Goal: Check status: Check status

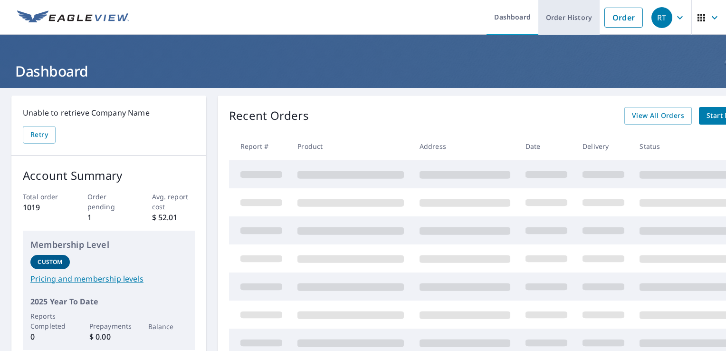
click at [557, 16] on link "Order History" at bounding box center [569, 17] width 61 height 35
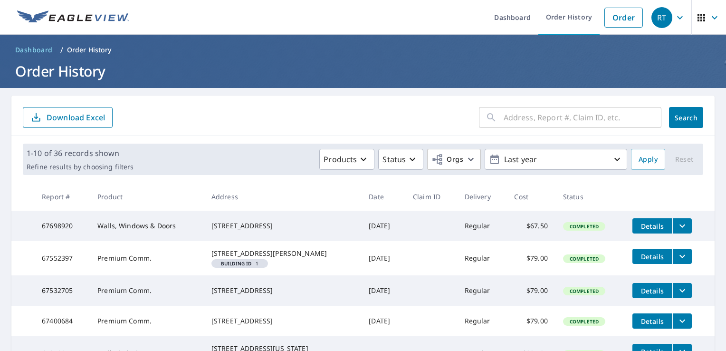
click at [647, 222] on span "Details" at bounding box center [653, 226] width 29 height 9
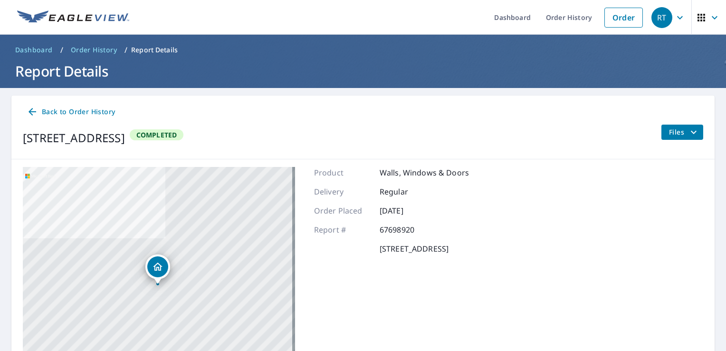
click at [688, 133] on icon "filesDropdownBtn-67698920" at bounding box center [693, 131] width 11 height 11
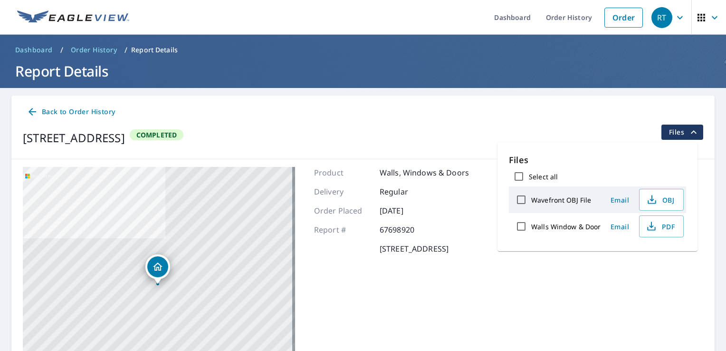
click at [499, 120] on div "Back to Order History" at bounding box center [363, 112] width 681 height 18
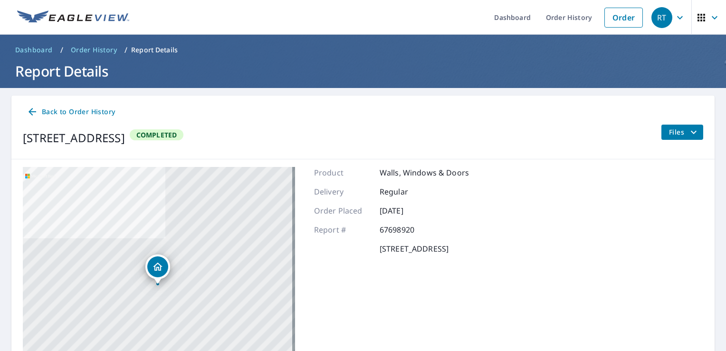
click at [669, 126] on span "Files" at bounding box center [684, 131] width 30 height 11
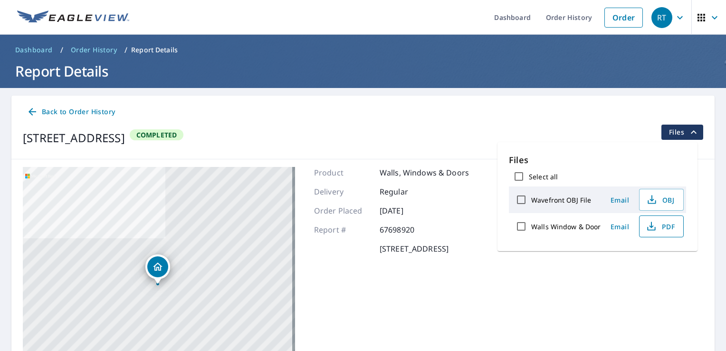
click at [659, 227] on span "PDF" at bounding box center [661, 226] width 30 height 11
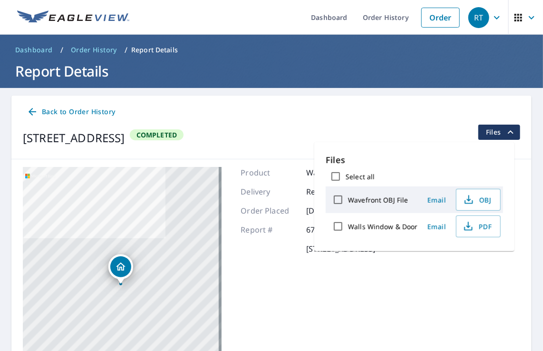
drag, startPoint x: 380, startPoint y: 106, endPoint x: 473, endPoint y: 68, distance: 100.8
click at [380, 106] on div "Back to Order History" at bounding box center [271, 112] width 497 height 18
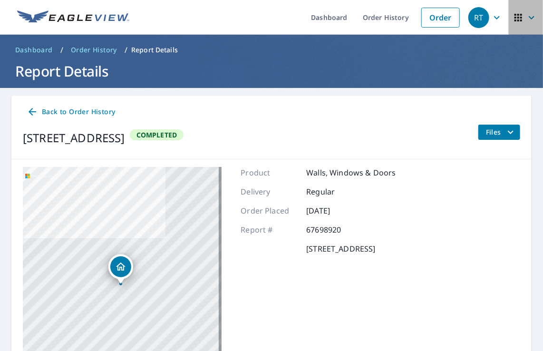
click at [518, 18] on span "button" at bounding box center [526, 17] width 27 height 23
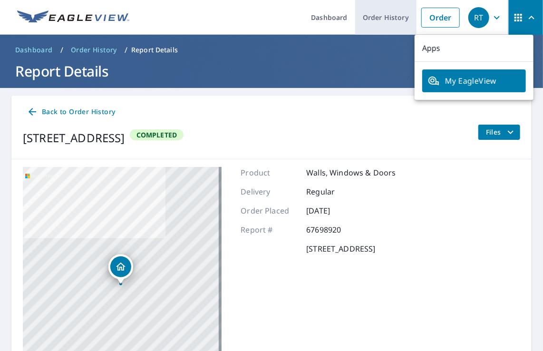
click at [384, 14] on link "Order History" at bounding box center [385, 17] width 61 height 35
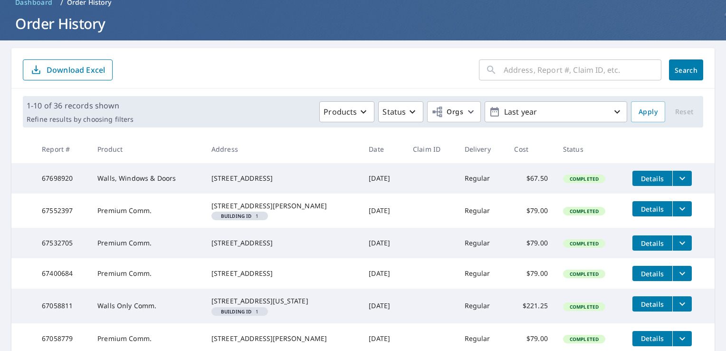
scroll to position [95, 0]
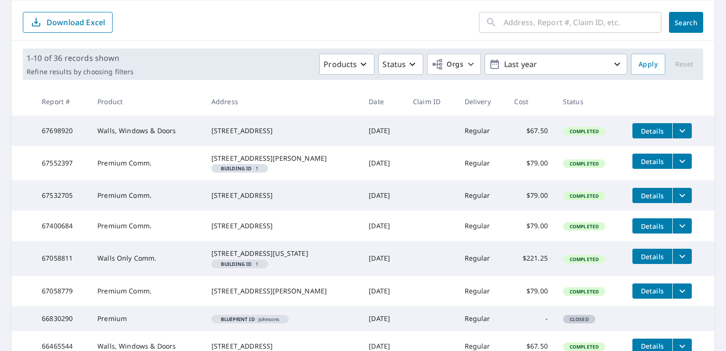
click at [680, 132] on icon "filesDropdownBtn-67698920" at bounding box center [682, 130] width 11 height 11
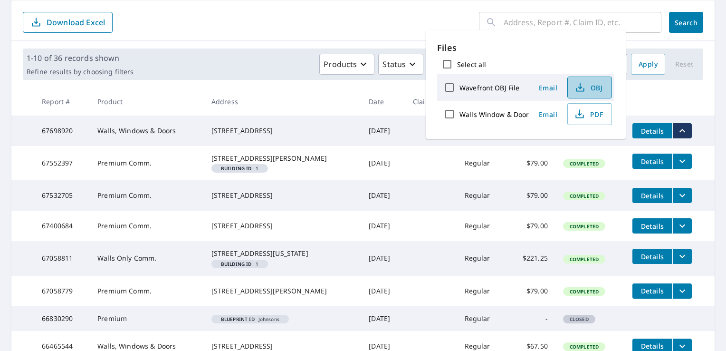
click at [590, 84] on span "OBJ" at bounding box center [589, 87] width 30 height 11
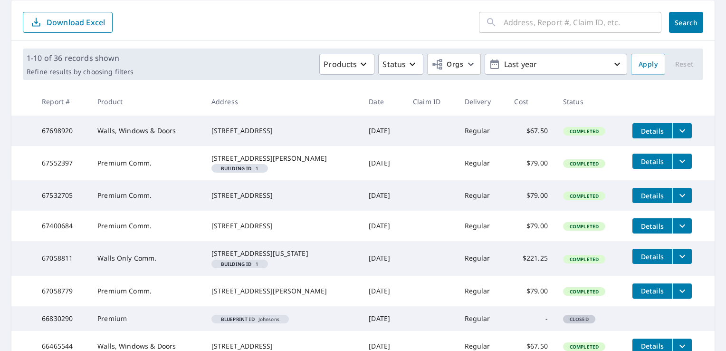
click at [647, 131] on span "Details" at bounding box center [653, 130] width 29 height 9
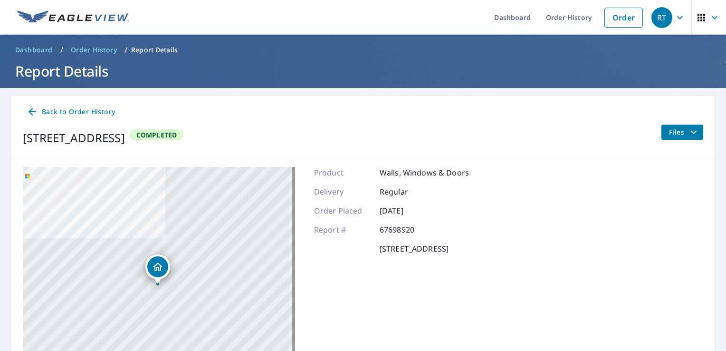
click at [461, 133] on div "[STREET_ADDRESS] Completed Files" at bounding box center [363, 138] width 681 height 27
drag, startPoint x: 451, startPoint y: 139, endPoint x: 406, endPoint y: 149, distance: 46.8
click at [406, 149] on div "[STREET_ADDRESS] Completed Files" at bounding box center [363, 138] width 681 height 27
click at [100, 113] on span "Back to Order History" at bounding box center [71, 112] width 88 height 12
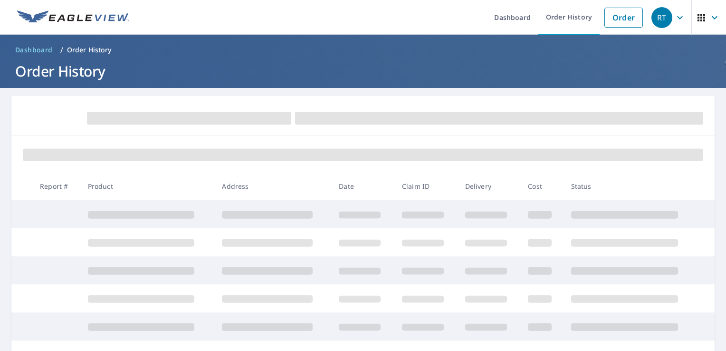
click at [675, 13] on icon "button" at bounding box center [680, 17] width 11 height 11
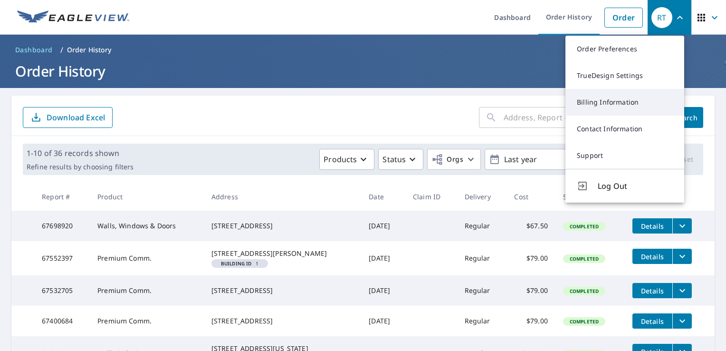
click at [619, 100] on link "Billing Information" at bounding box center [625, 102] width 119 height 27
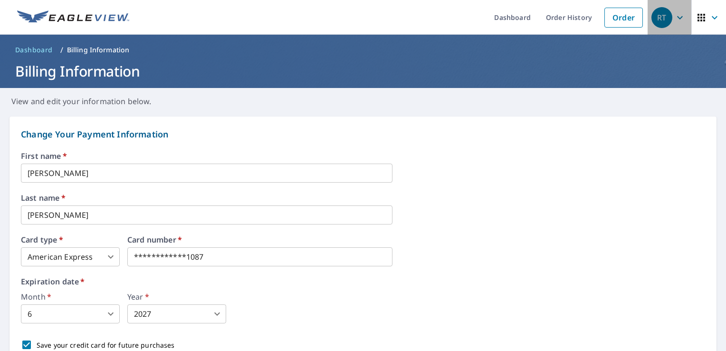
click at [655, 18] on div "RT" at bounding box center [662, 17] width 21 height 21
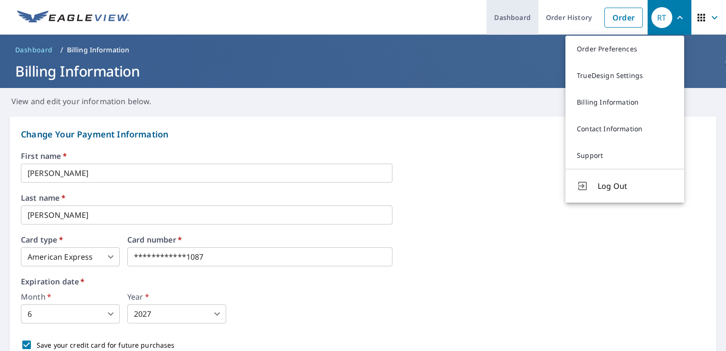
click at [506, 15] on link "Dashboard" at bounding box center [513, 17] width 52 height 35
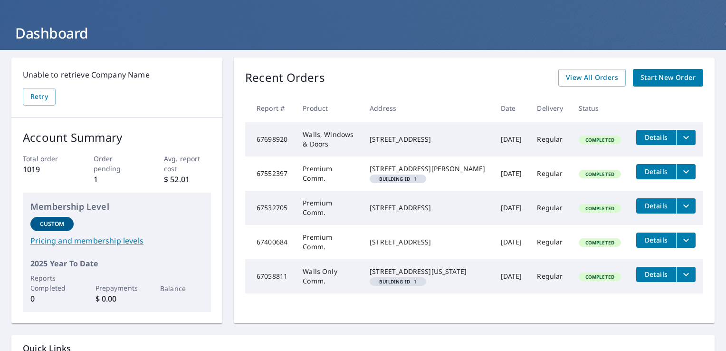
scroll to position [119, 0]
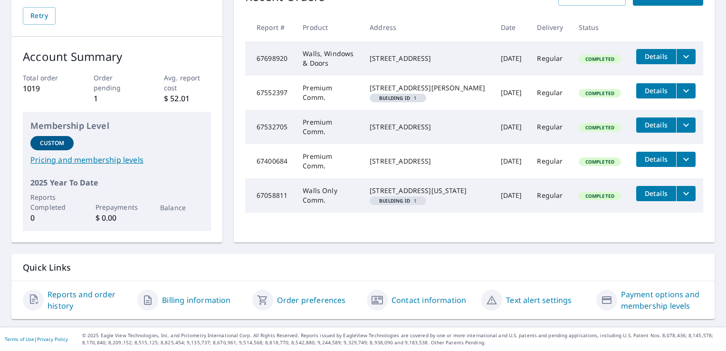
click at [83, 290] on link "Reports and order history" at bounding box center [89, 300] width 82 height 23
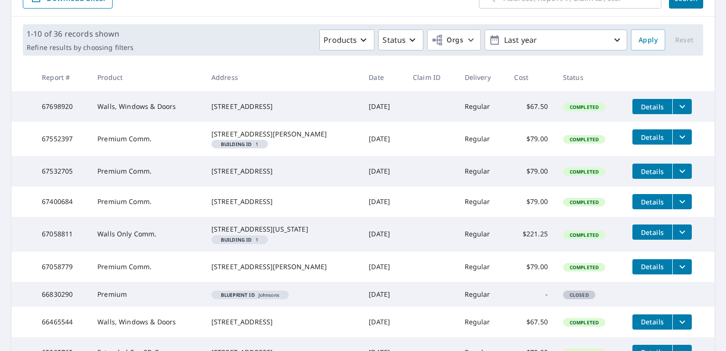
click at [530, 109] on td "$67.50" at bounding box center [531, 106] width 48 height 30
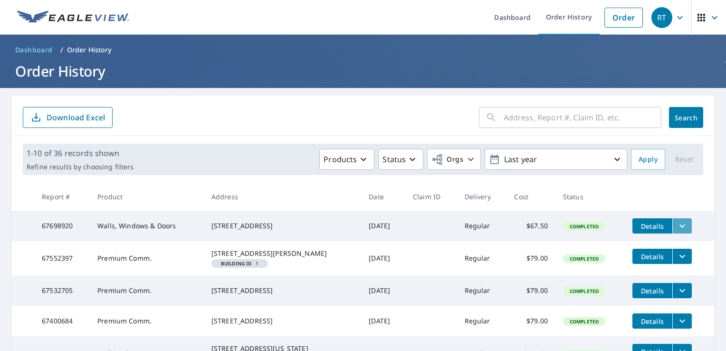
click at [677, 224] on icon "filesDropdownBtn-67698920" at bounding box center [682, 225] width 11 height 11
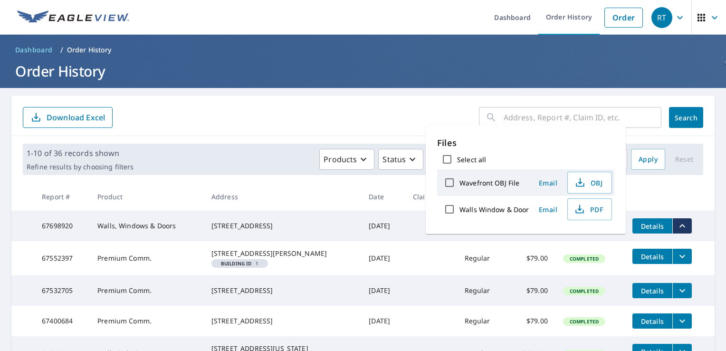
click at [545, 241] on td "$67.50" at bounding box center [531, 226] width 48 height 30
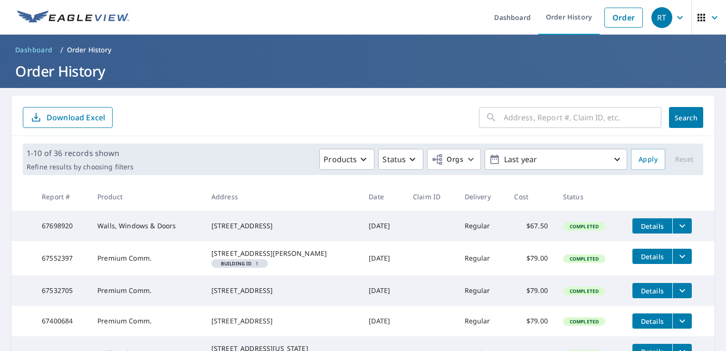
click at [252, 224] on div "[STREET_ADDRESS]" at bounding box center [283, 226] width 142 height 10
click at [150, 234] on td "Walls, Windows & Doors" at bounding box center [147, 226] width 114 height 30
click at [150, 227] on td "Walls, Windows & Doors" at bounding box center [147, 226] width 114 height 30
click at [334, 222] on td "[STREET_ADDRESS]" at bounding box center [282, 226] width 157 height 30
click at [478, 226] on td "Regular" at bounding box center [482, 226] width 50 height 30
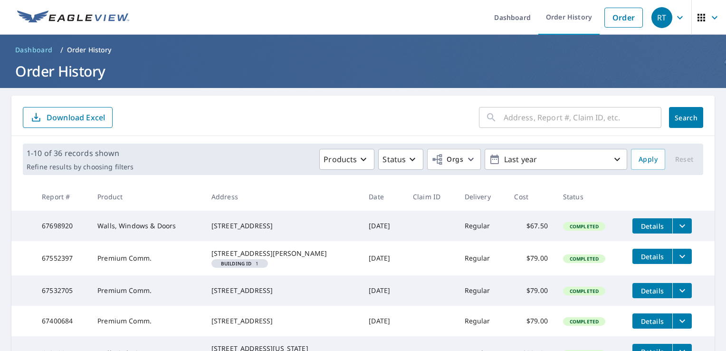
click at [526, 228] on td "$67.50" at bounding box center [531, 226] width 48 height 30
click at [564, 225] on span "Completed" at bounding box center [584, 226] width 40 height 7
click at [532, 224] on td "$67.50" at bounding box center [531, 226] width 48 height 30
click at [534, 223] on td "$67.50" at bounding box center [531, 226] width 48 height 30
